Goal: Information Seeking & Learning: Learn about a topic

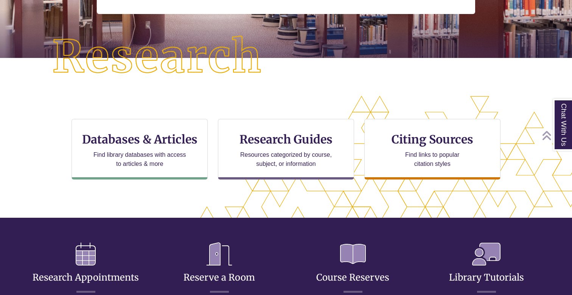
scroll to position [169, 0]
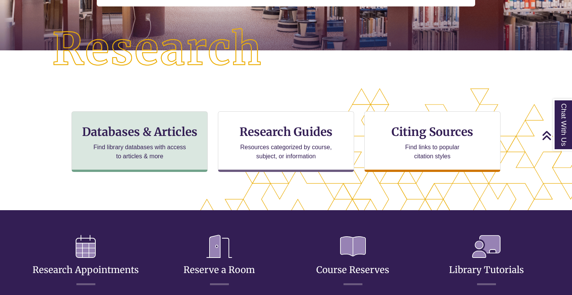
click at [189, 144] on p "Find library databases with access to articles & more" at bounding box center [139, 152] width 99 height 18
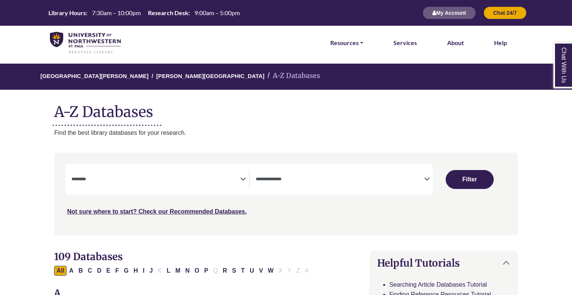
select select "Database Subject Filter"
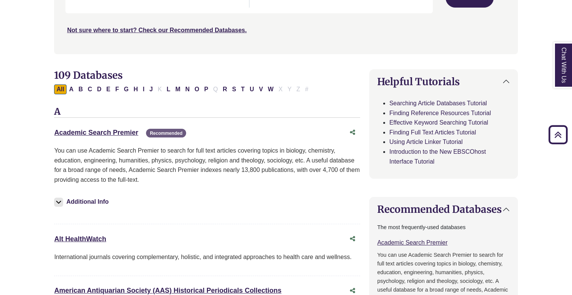
scroll to position [187, 0]
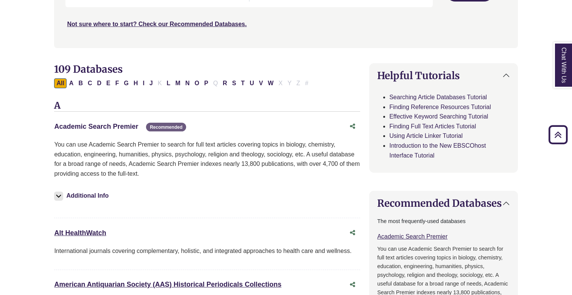
click at [123, 125] on link "Academic Search Premier This link opens in a new window" at bounding box center [96, 127] width 84 height 8
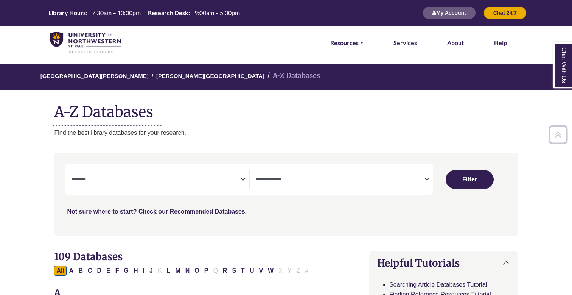
scroll to position [0, 0]
click at [378, 177] on textarea "Search" at bounding box center [340, 180] width 169 height 6
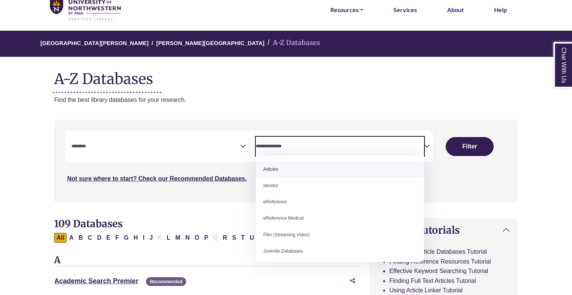
select select "*****"
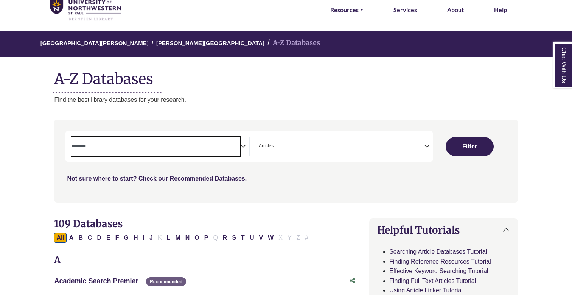
click at [239, 146] on textarea "Search" at bounding box center [156, 147] width 169 height 6
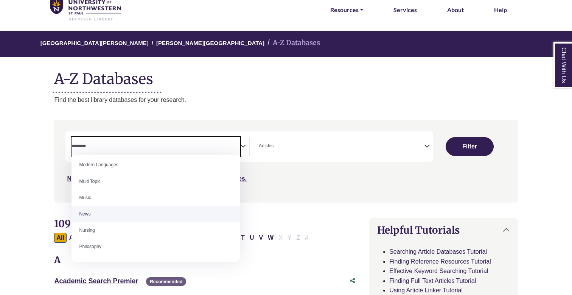
scroll to position [494, 0]
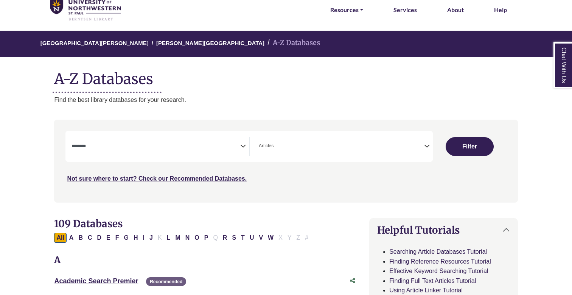
click at [306, 99] on p "Find the best library databases for your research." at bounding box center [285, 100] width 463 height 10
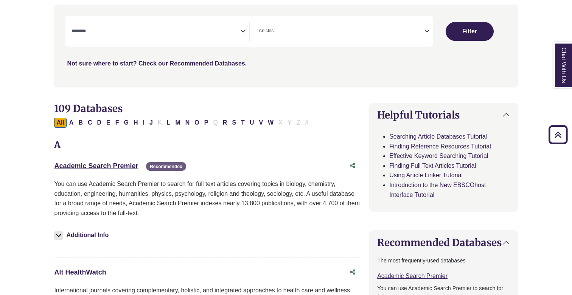
scroll to position [152, 0]
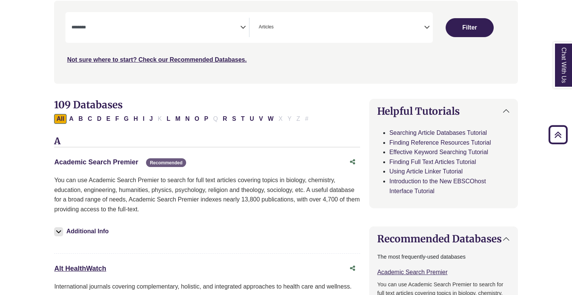
click at [117, 161] on link "Academic Search Premier This link opens in a new window" at bounding box center [96, 162] width 84 height 8
